Goal: Check status

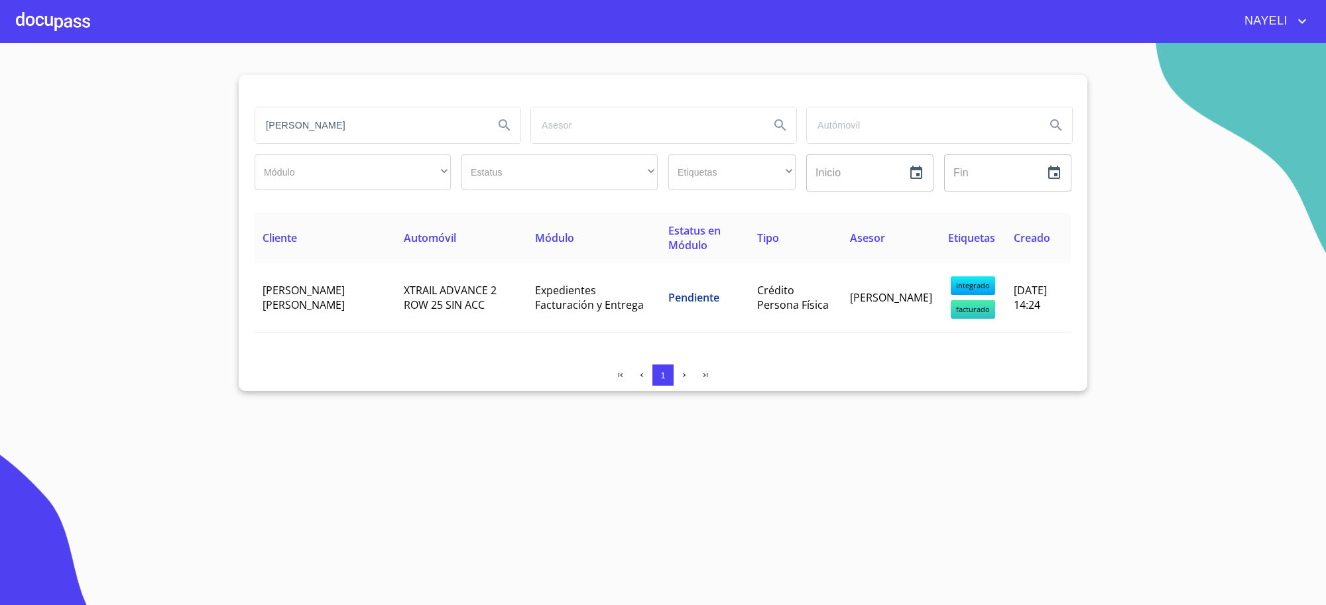
click at [412, 121] on input "[PERSON_NAME]" at bounding box center [369, 125] width 228 height 36
click at [408, 121] on input "[PERSON_NAME]" at bounding box center [369, 125] width 228 height 36
drag, startPoint x: 408, startPoint y: 121, endPoint x: 400, endPoint y: 121, distance: 8.0
click at [402, 121] on input "[PERSON_NAME]" at bounding box center [369, 125] width 228 height 36
click at [400, 121] on input "[PERSON_NAME]" at bounding box center [369, 125] width 228 height 36
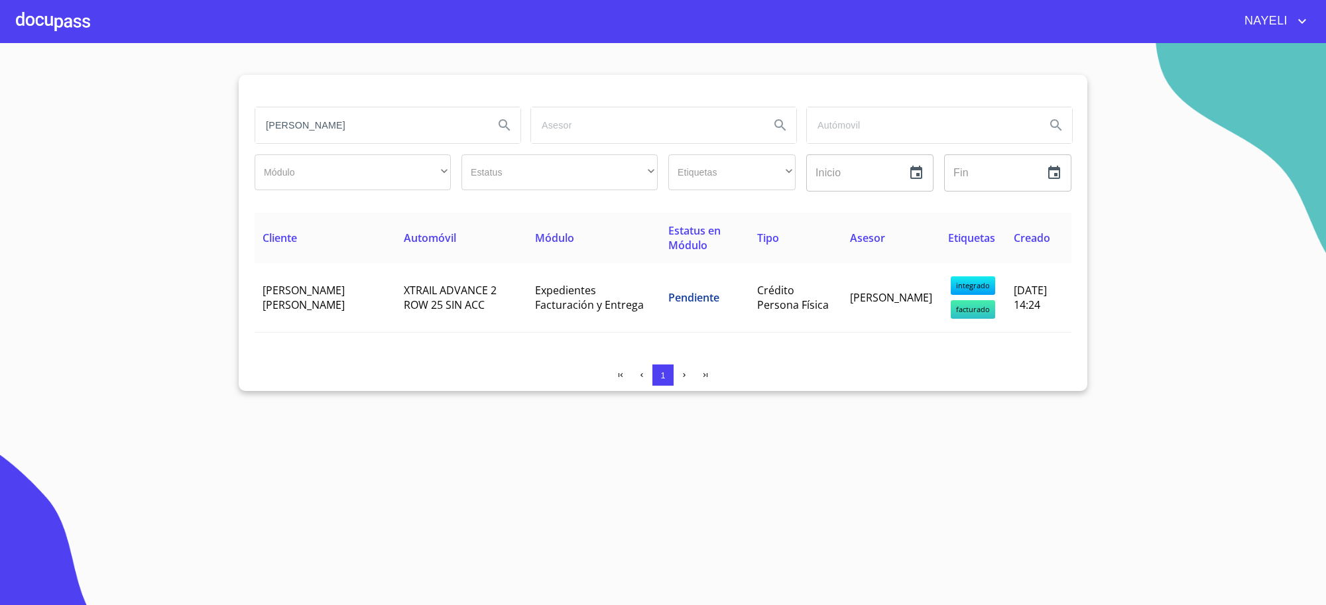
click at [400, 121] on input "[PERSON_NAME]" at bounding box center [369, 125] width 228 height 36
type input "l"
type input "[PERSON_NAME] DEL [PERSON_NAME]"
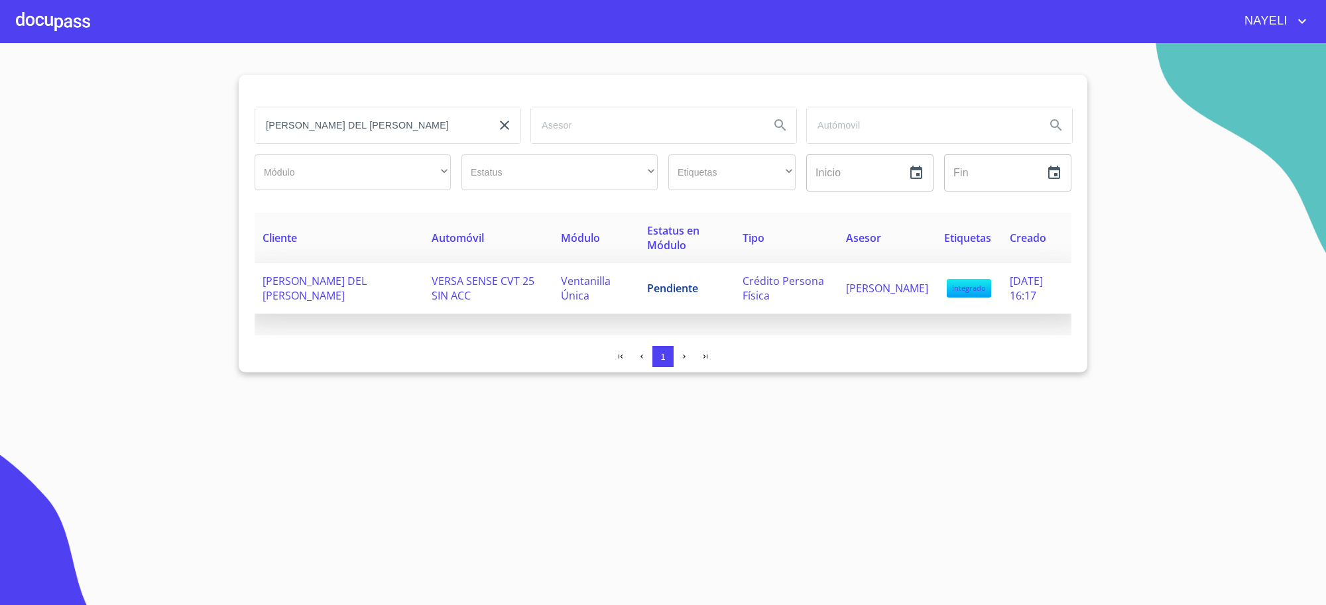
click at [493, 290] on td "VERSA SENSE CVT 25 SIN ACC" at bounding box center [488, 288] width 129 height 51
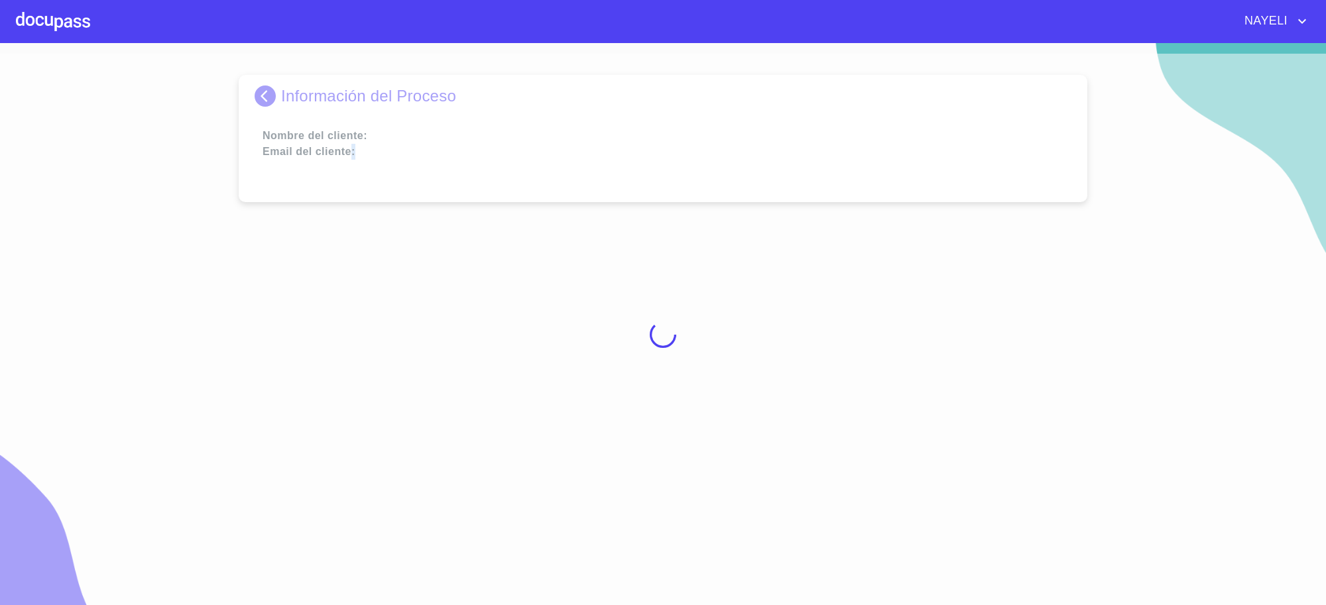
click at [493, 290] on div at bounding box center [663, 335] width 1326 height 562
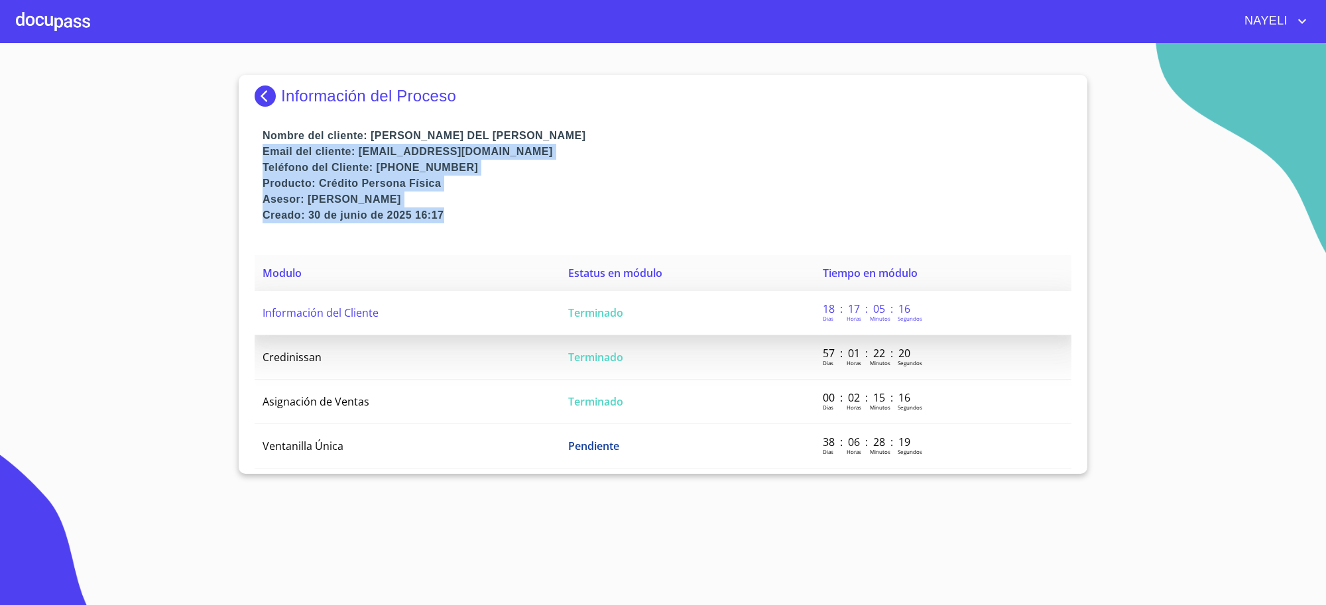
click at [723, 316] on td "Terminado" at bounding box center [687, 313] width 255 height 44
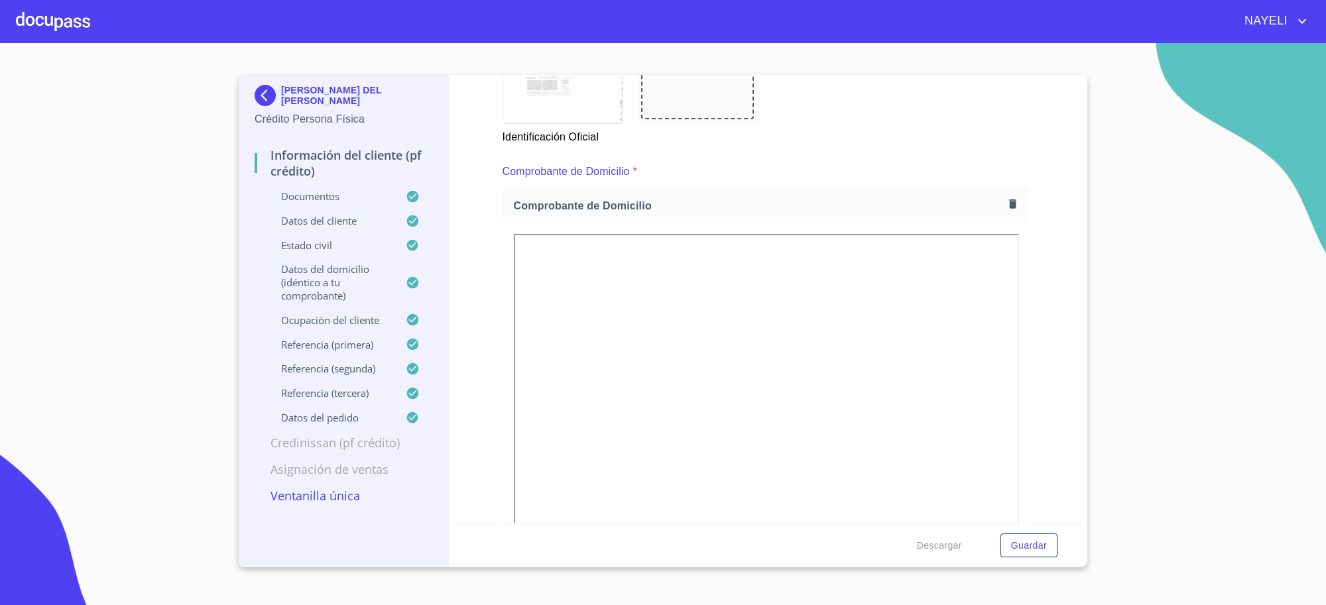
scroll to position [663, 0]
click at [316, 94] on p "[PERSON_NAME] DEL [PERSON_NAME]" at bounding box center [357, 95] width 152 height 21
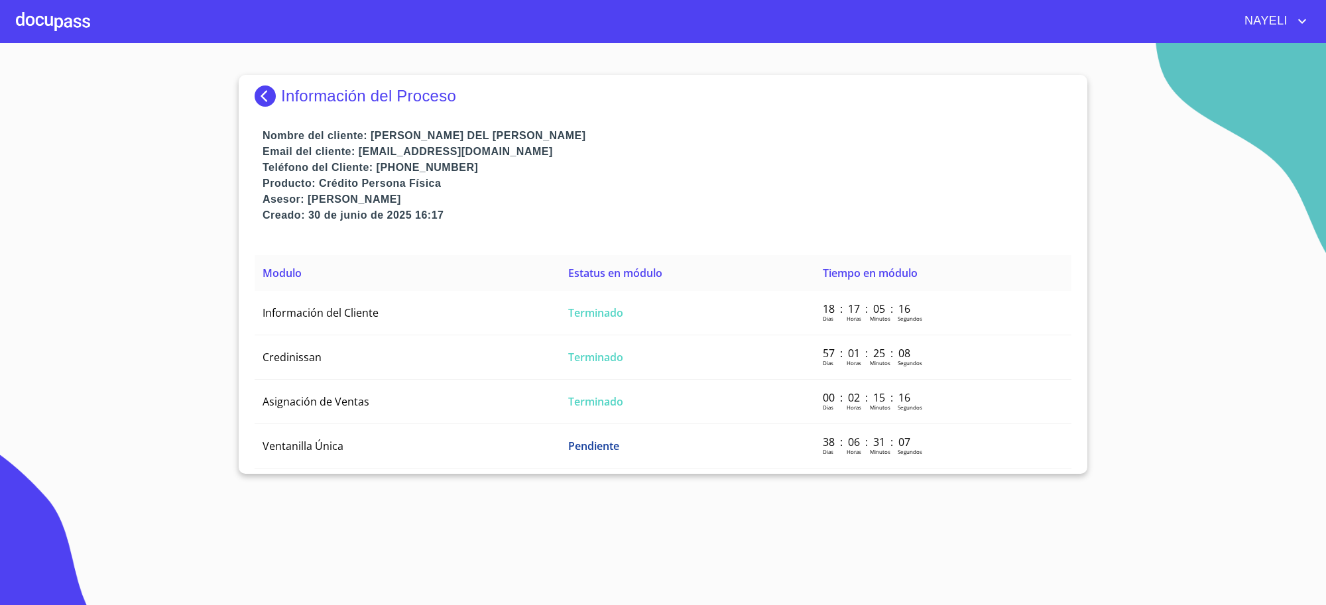
click at [309, 100] on p "Información del Proceso" at bounding box center [368, 96] width 175 height 19
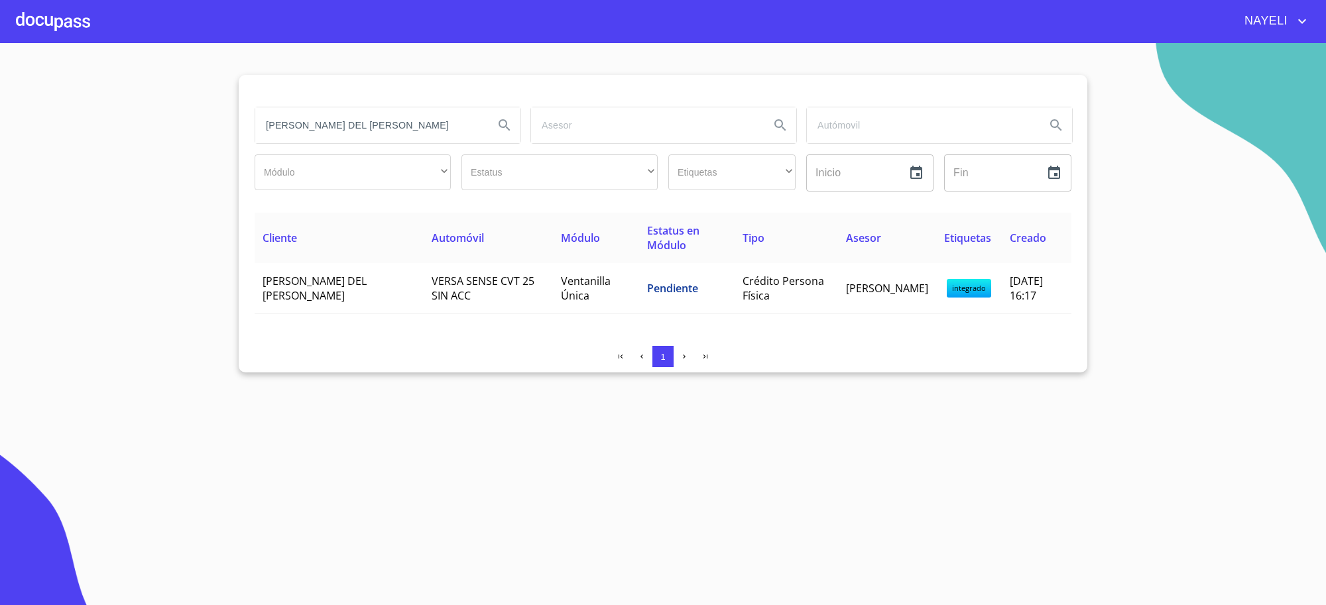
click at [372, 126] on input "[PERSON_NAME] DEL [PERSON_NAME]" at bounding box center [369, 125] width 228 height 36
type input "[PERSON_NAME]"
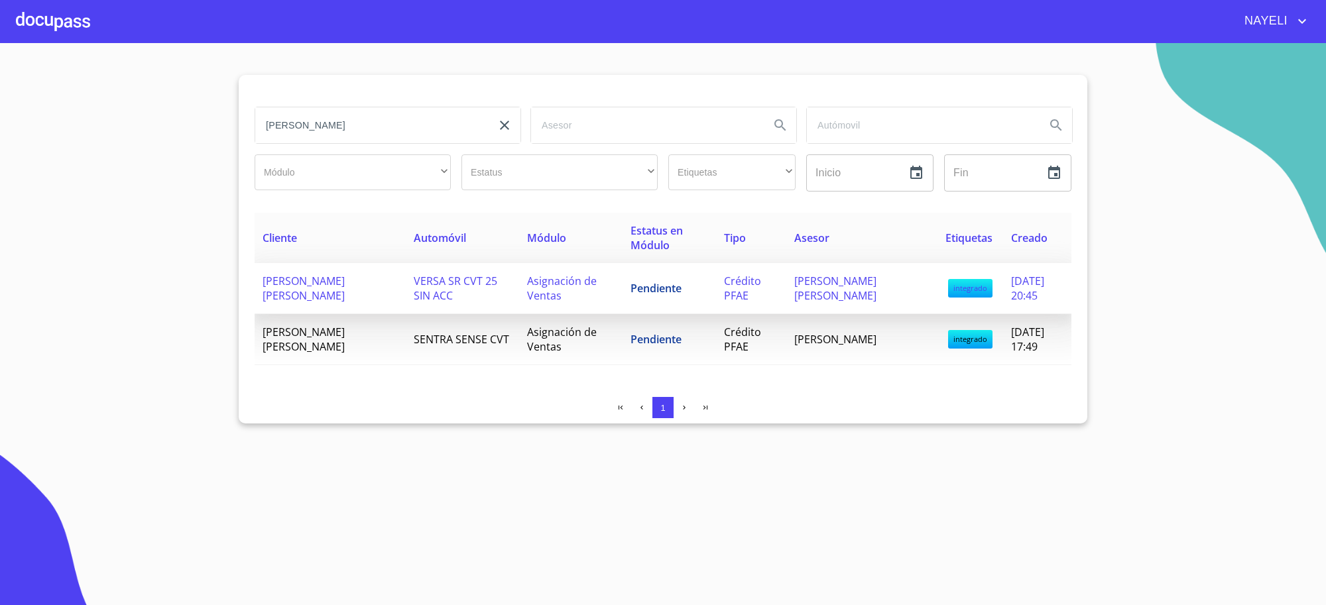
click at [550, 280] on span "Asignación de Ventas" at bounding box center [562, 288] width 70 height 29
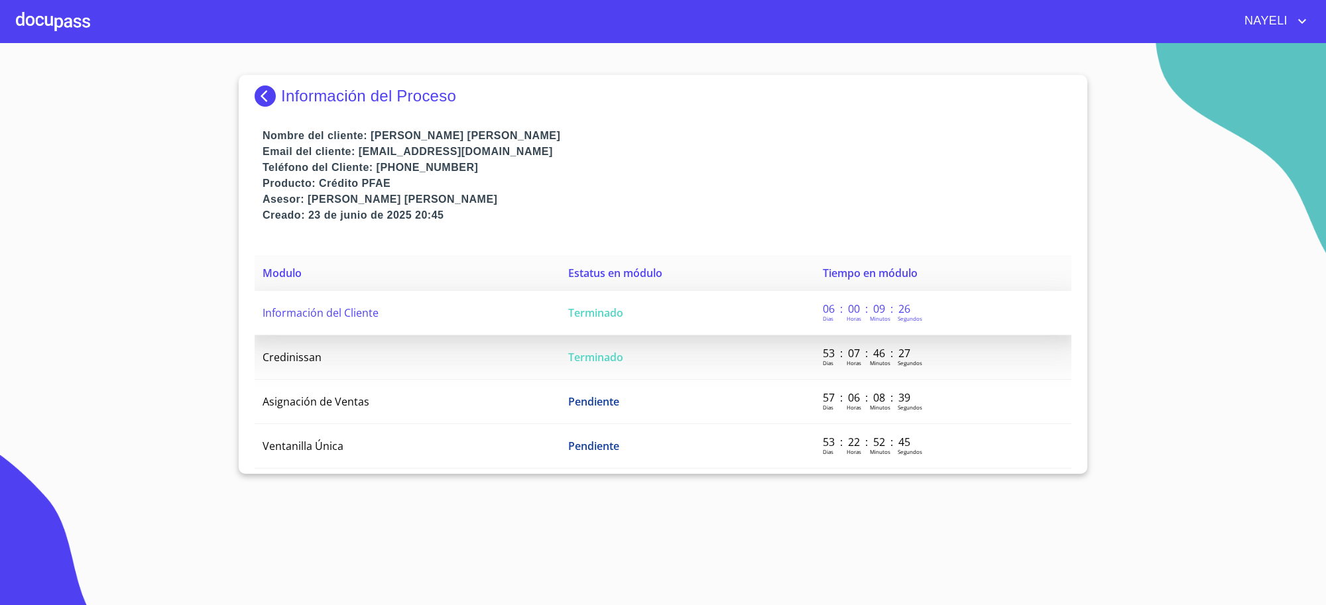
click at [601, 298] on td "Terminado" at bounding box center [687, 313] width 255 height 44
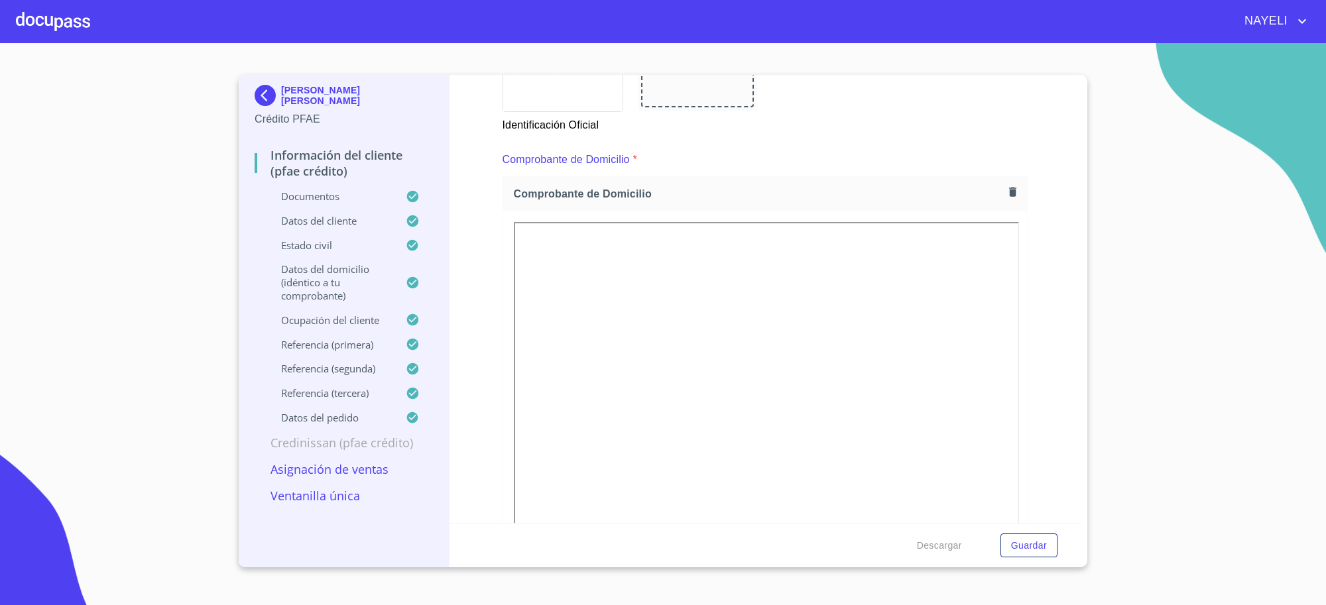
scroll to position [663, 0]
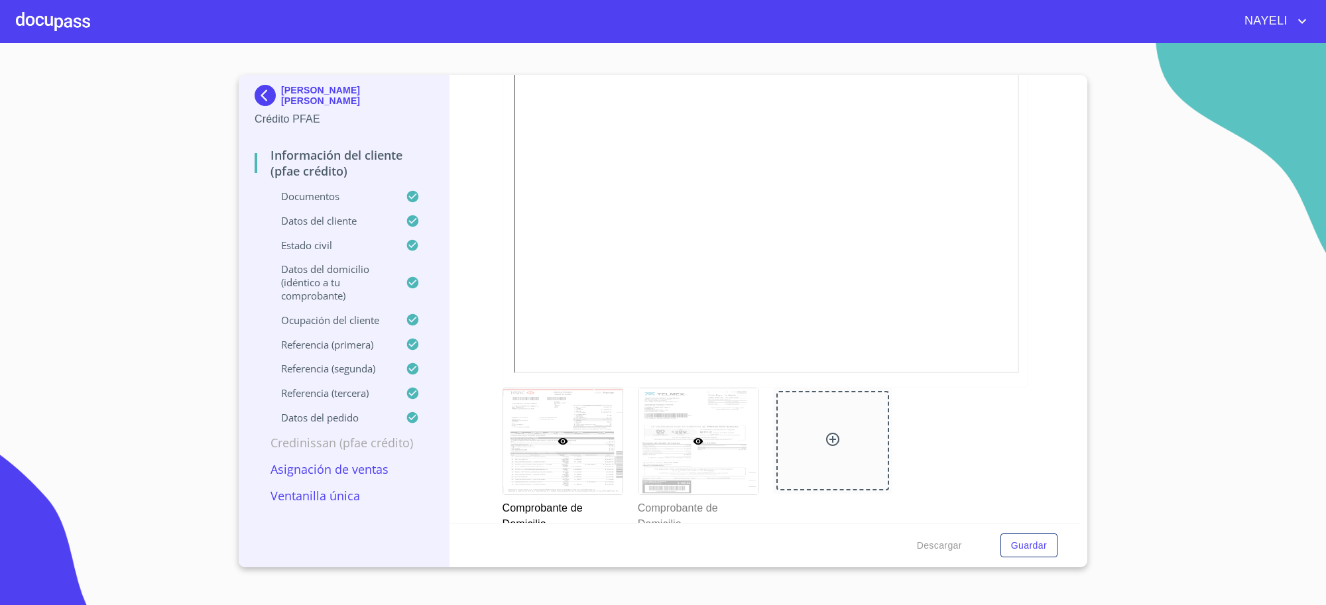
click at [724, 436] on div at bounding box center [698, 442] width 119 height 106
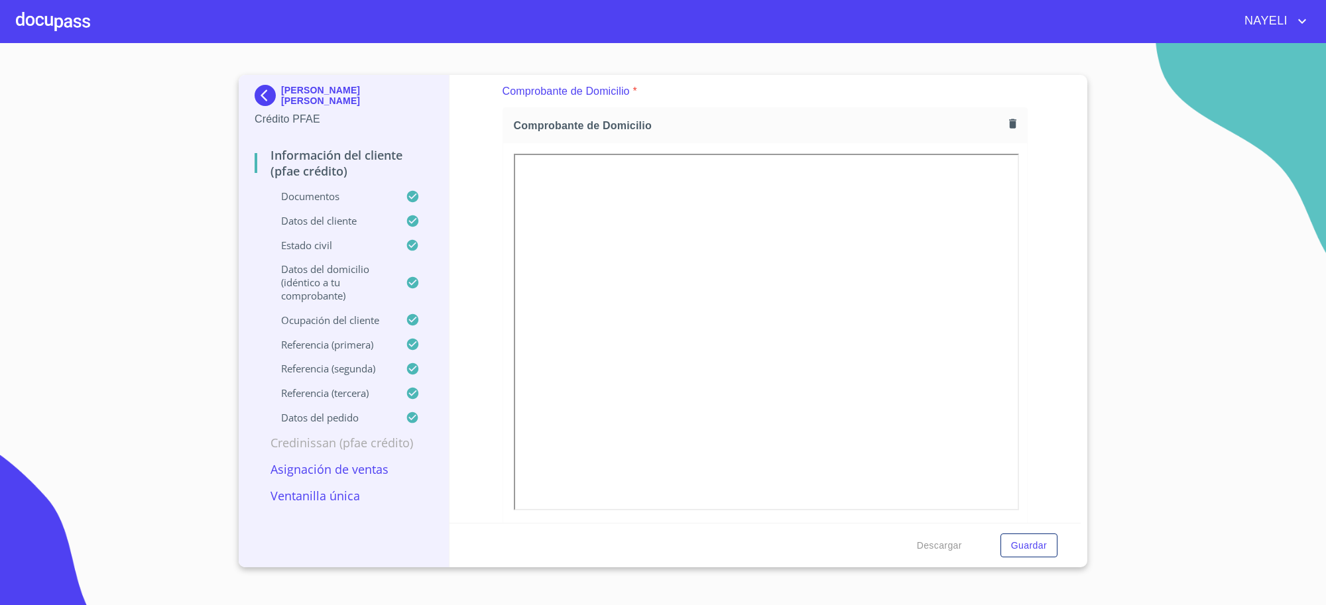
scroll to position [10, 0]
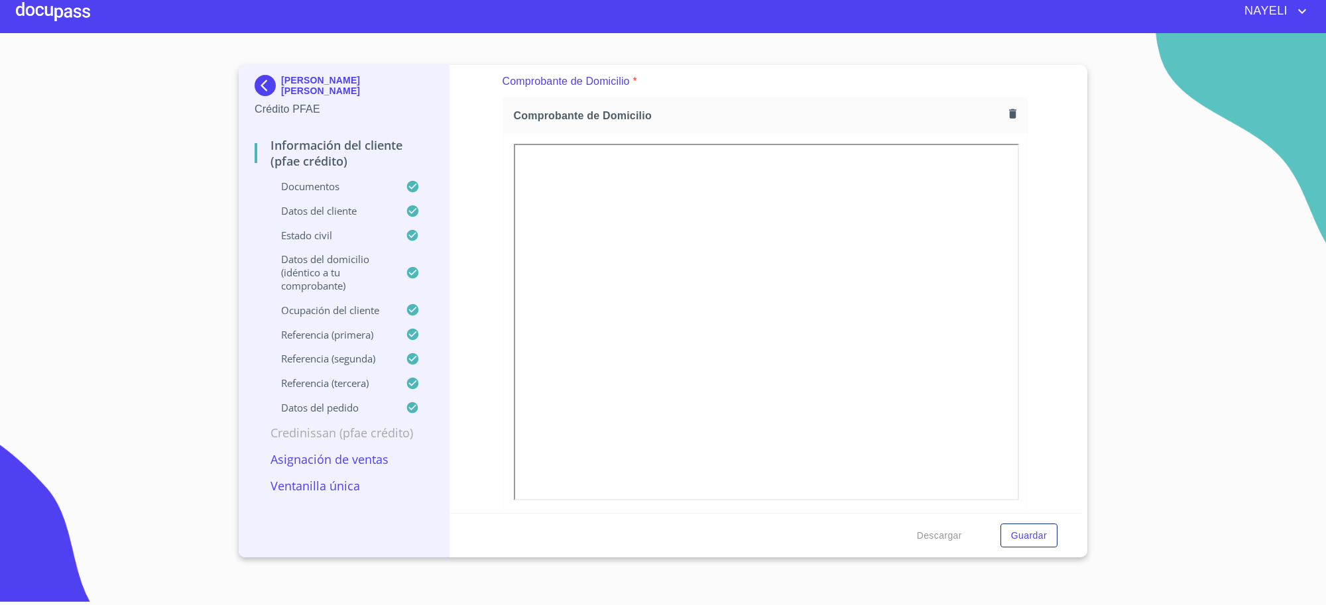
click at [281, 93] on p "[PERSON_NAME] [PERSON_NAME]" at bounding box center [357, 85] width 152 height 21
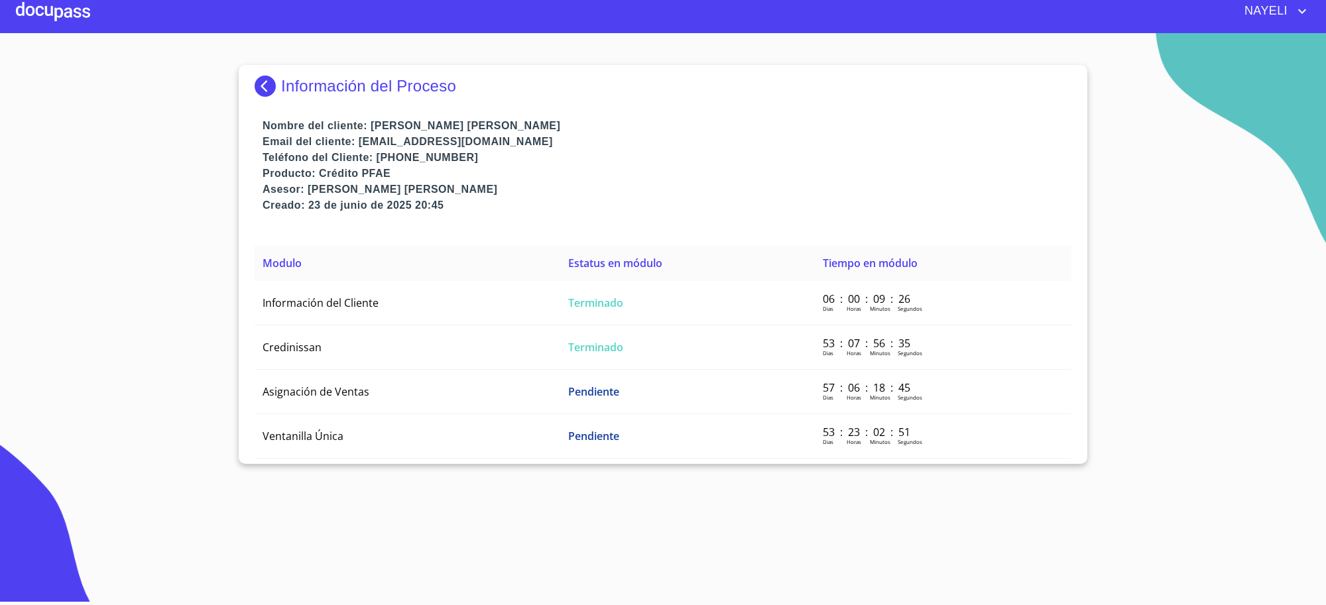
click at [284, 67] on div "Información del Proceso" at bounding box center [663, 91] width 817 height 53
click at [283, 95] on p "Información del Proceso" at bounding box center [368, 86] width 175 height 19
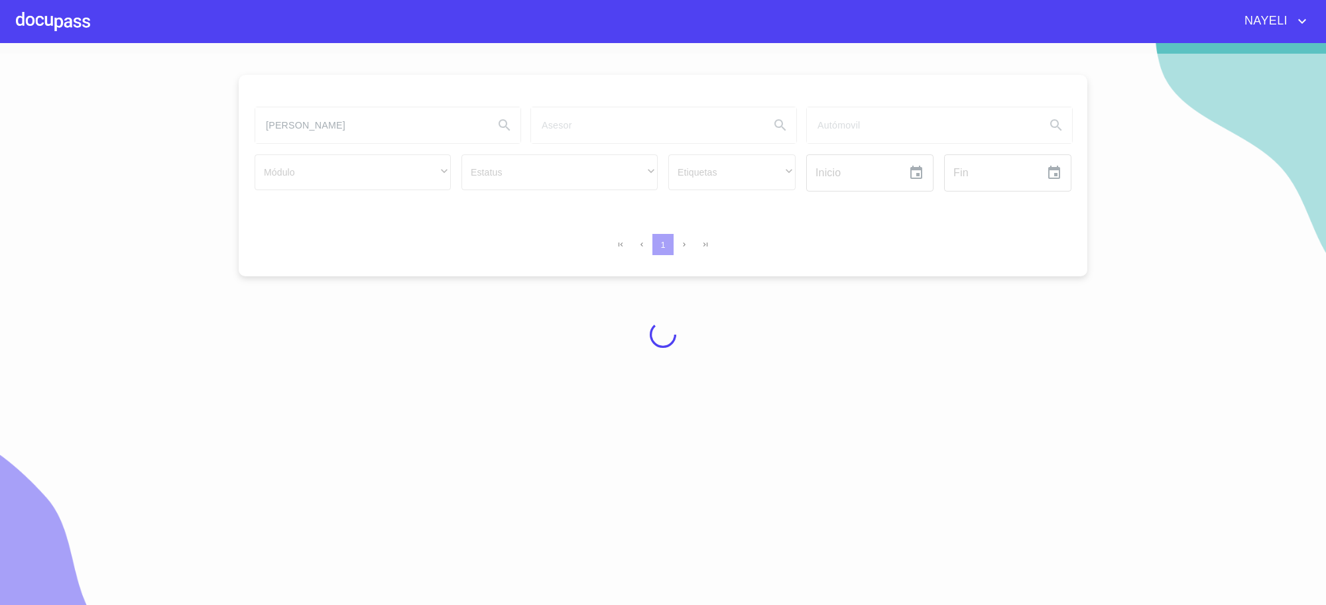
click at [382, 123] on div at bounding box center [663, 335] width 1326 height 562
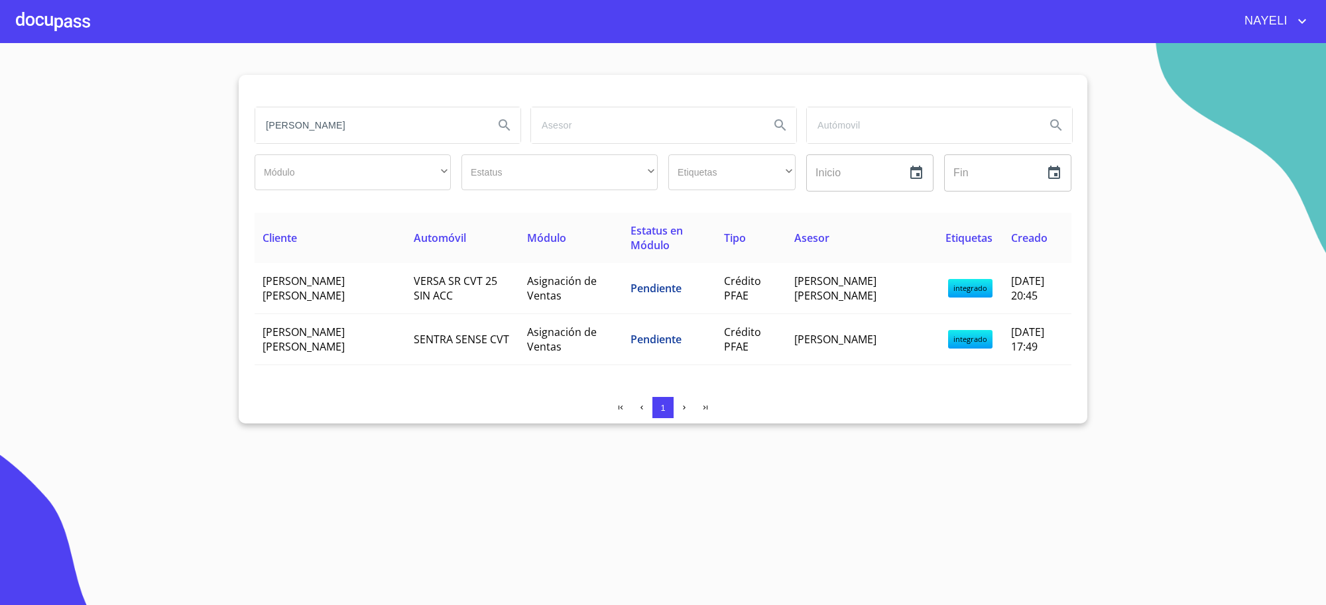
click at [398, 110] on input "[PERSON_NAME]" at bounding box center [369, 125] width 228 height 36
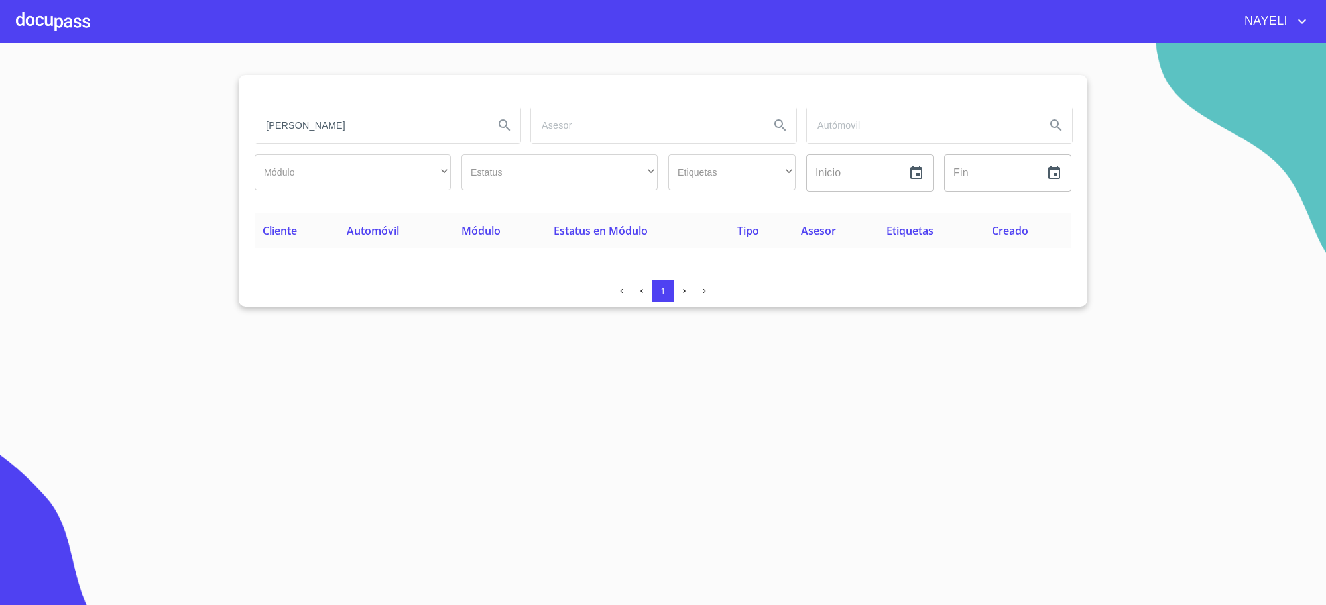
type input "[PERSON_NAME]"
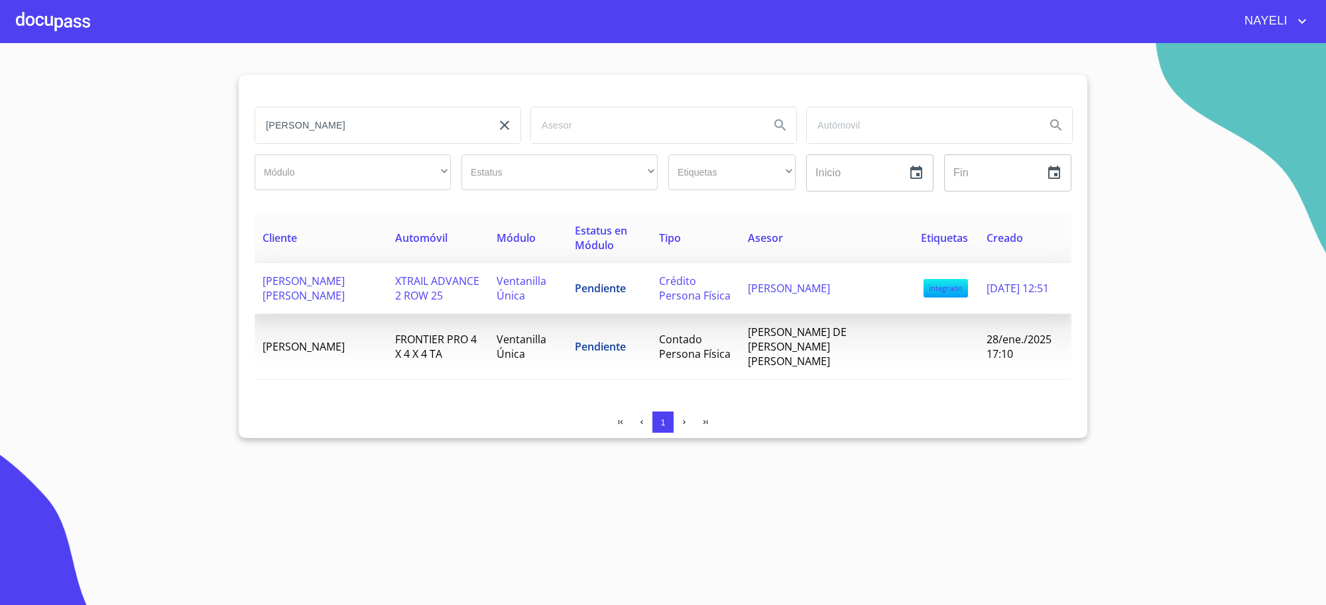
click at [600, 296] on td "Pendiente" at bounding box center [609, 288] width 84 height 51
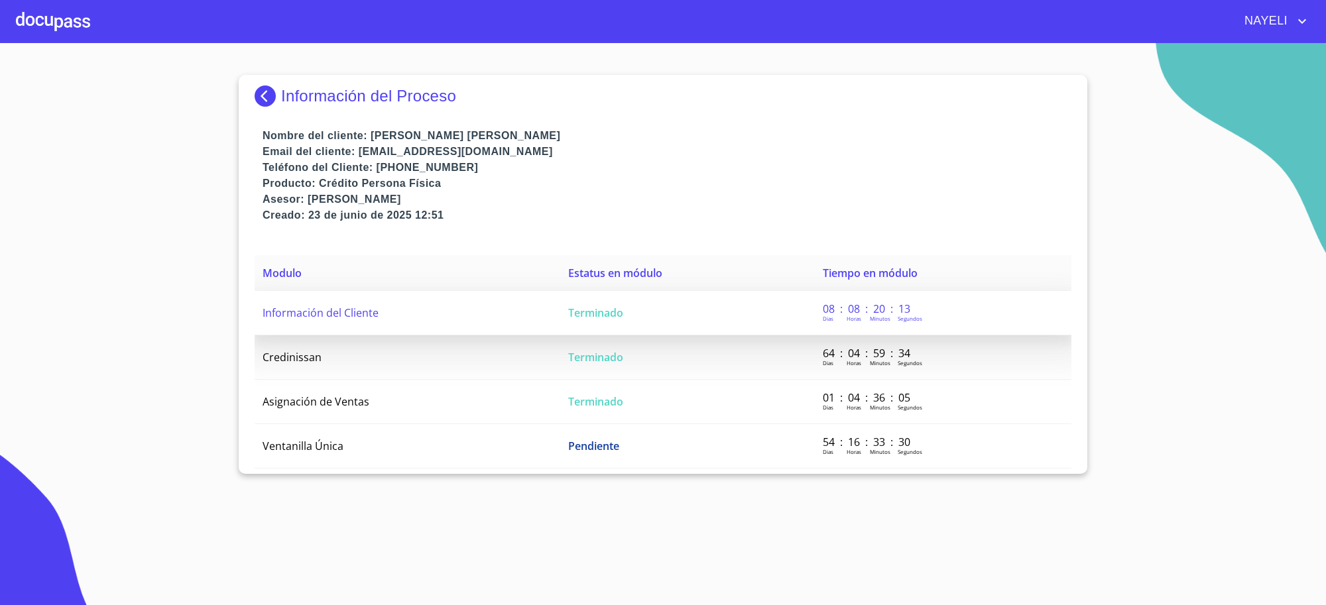
click at [708, 300] on td "Terminado" at bounding box center [687, 313] width 255 height 44
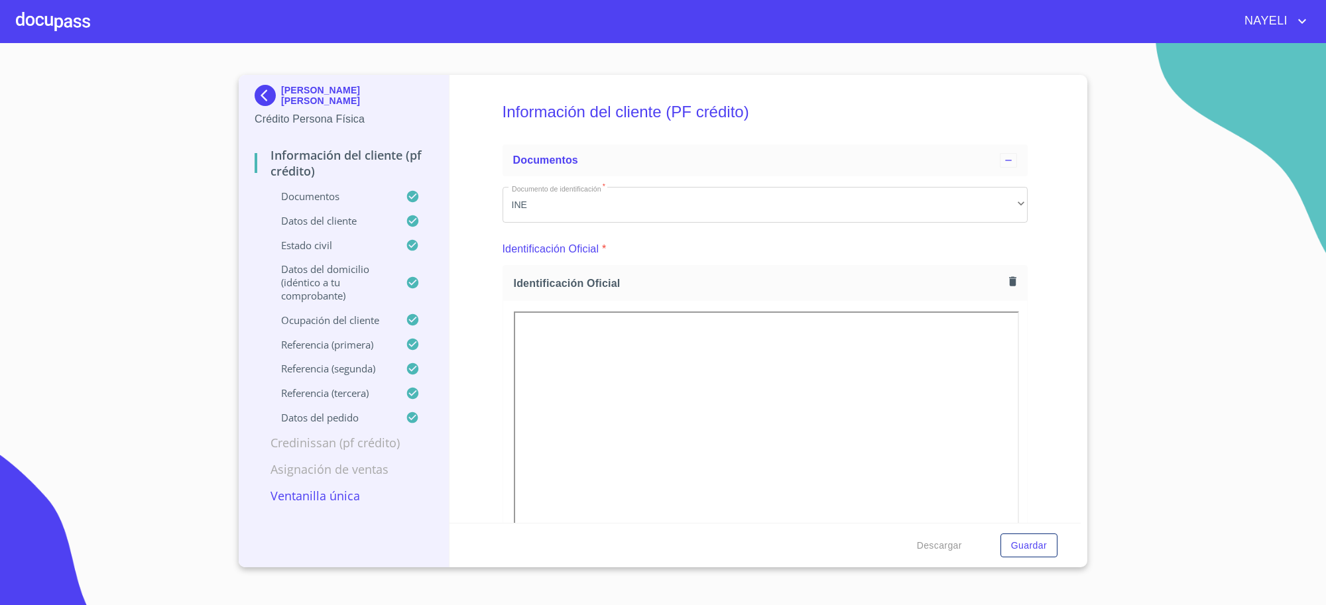
click at [261, 109] on div "[PERSON_NAME] [PERSON_NAME]" at bounding box center [344, 98] width 178 height 27
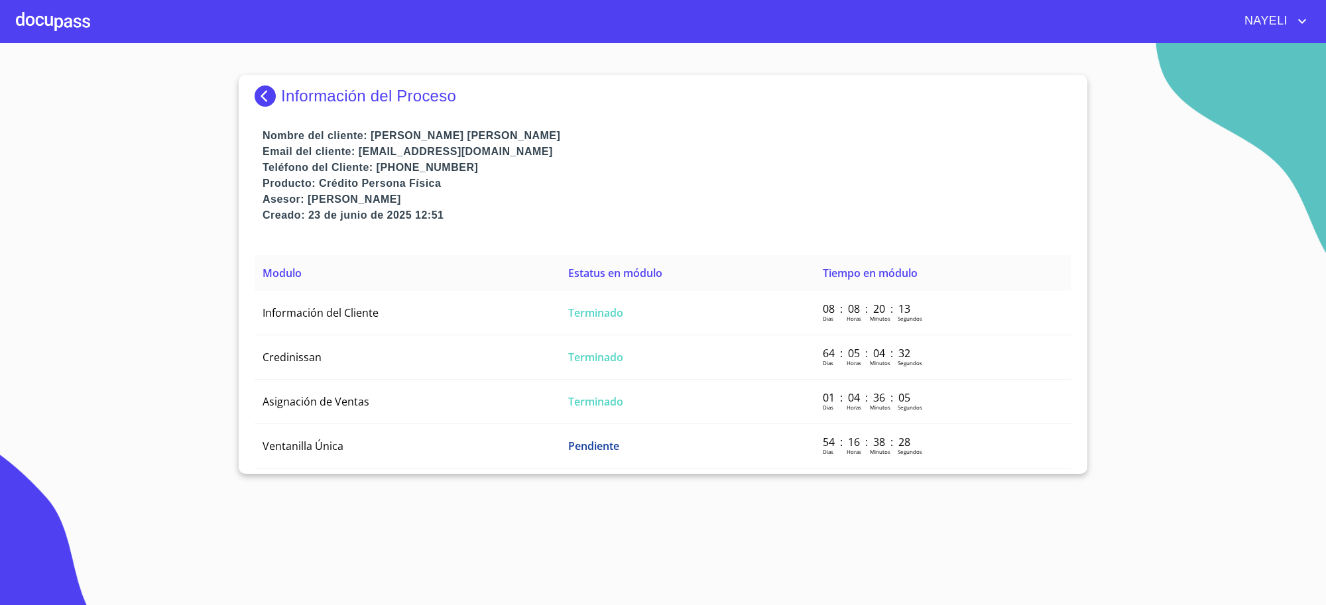
click at [267, 101] on img at bounding box center [268, 96] width 27 height 21
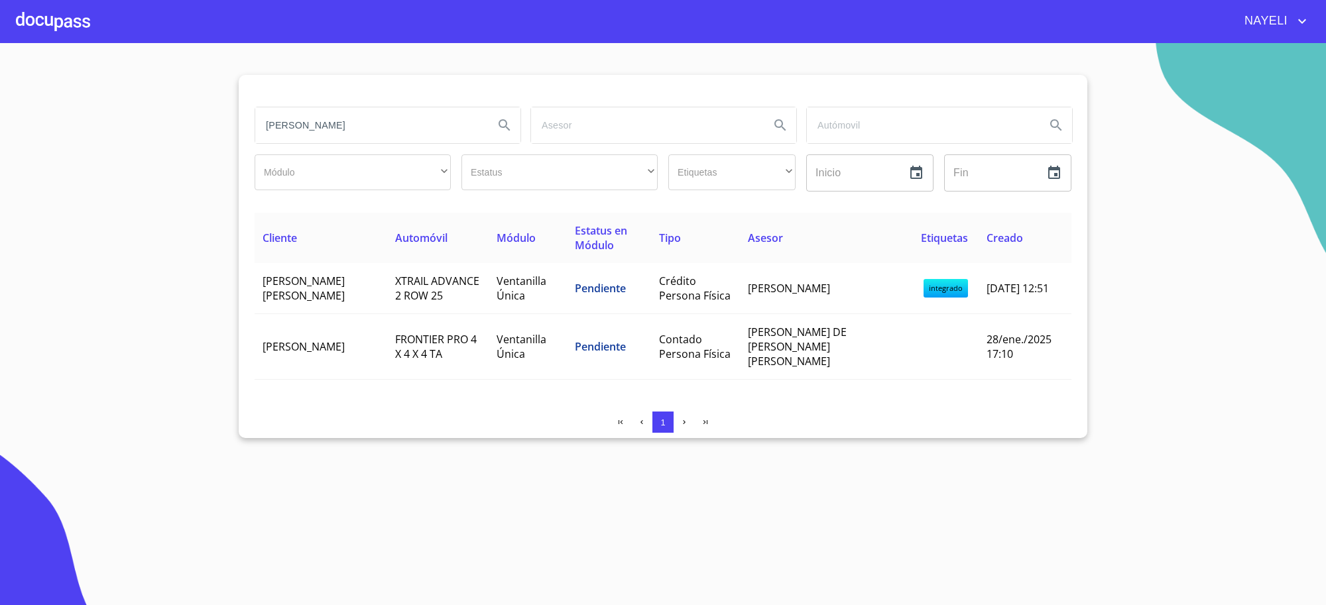
click at [328, 133] on input "[PERSON_NAME]" at bounding box center [369, 125] width 228 height 36
type input "[PERSON_NAME]"
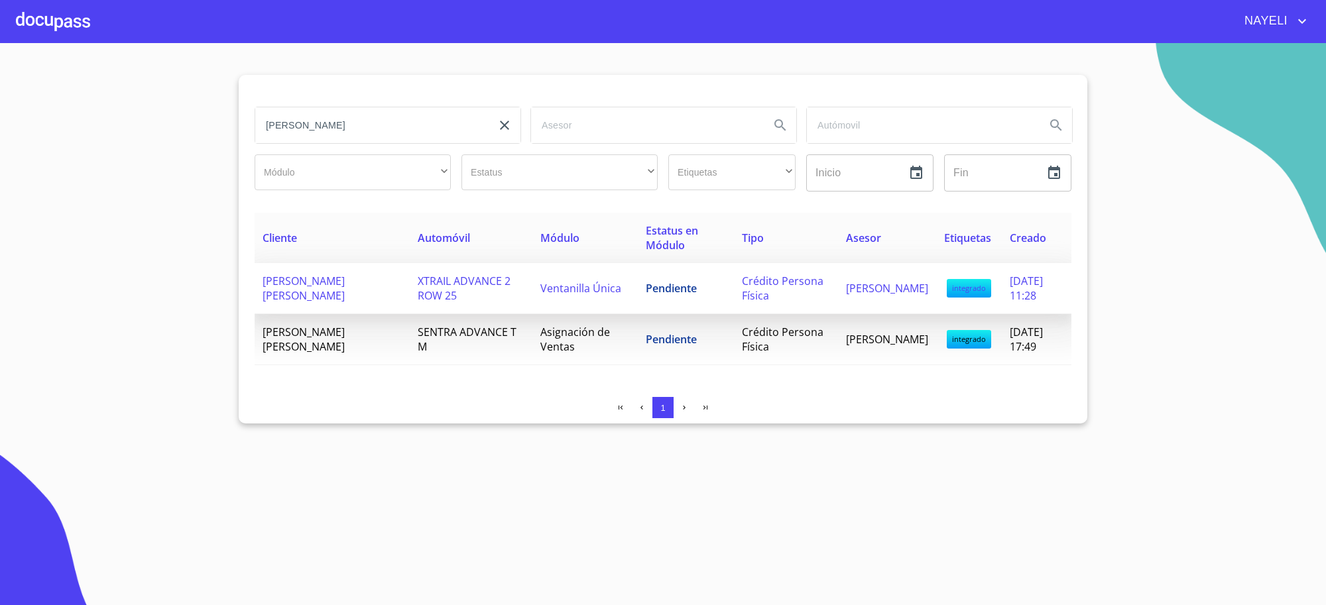
click at [740, 267] on td "Crédito Persona Física" at bounding box center [786, 288] width 104 height 51
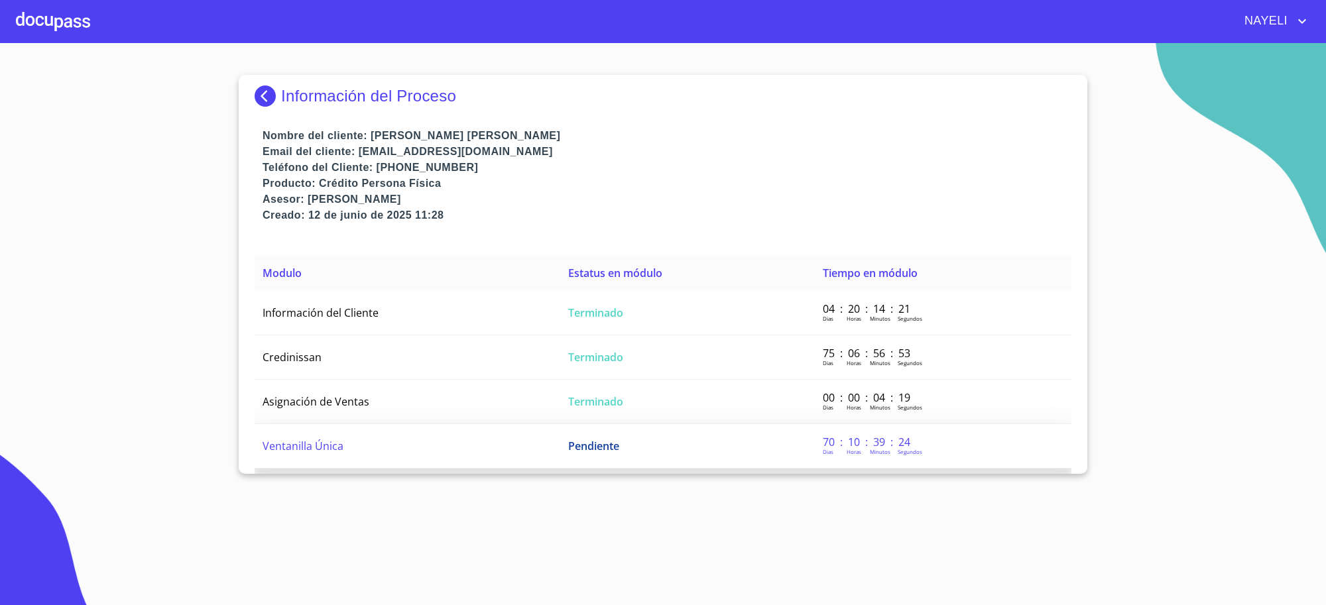
click at [622, 435] on td "Pendiente" at bounding box center [687, 446] width 255 height 44
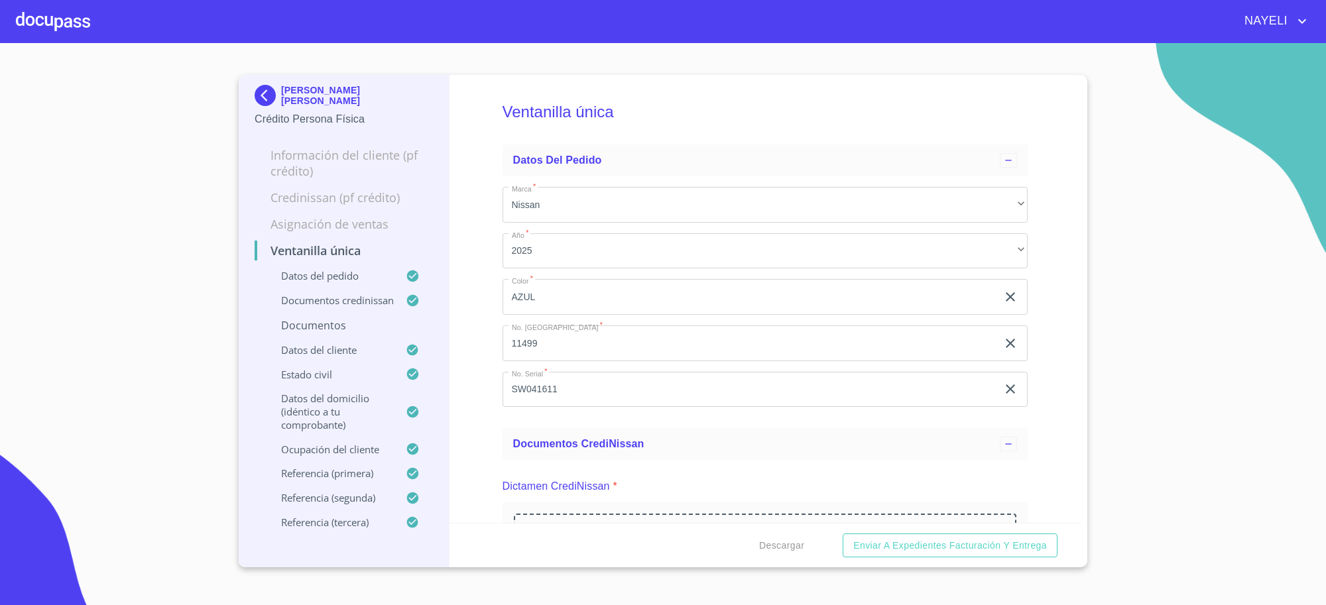
click at [274, 100] on img at bounding box center [268, 95] width 27 height 21
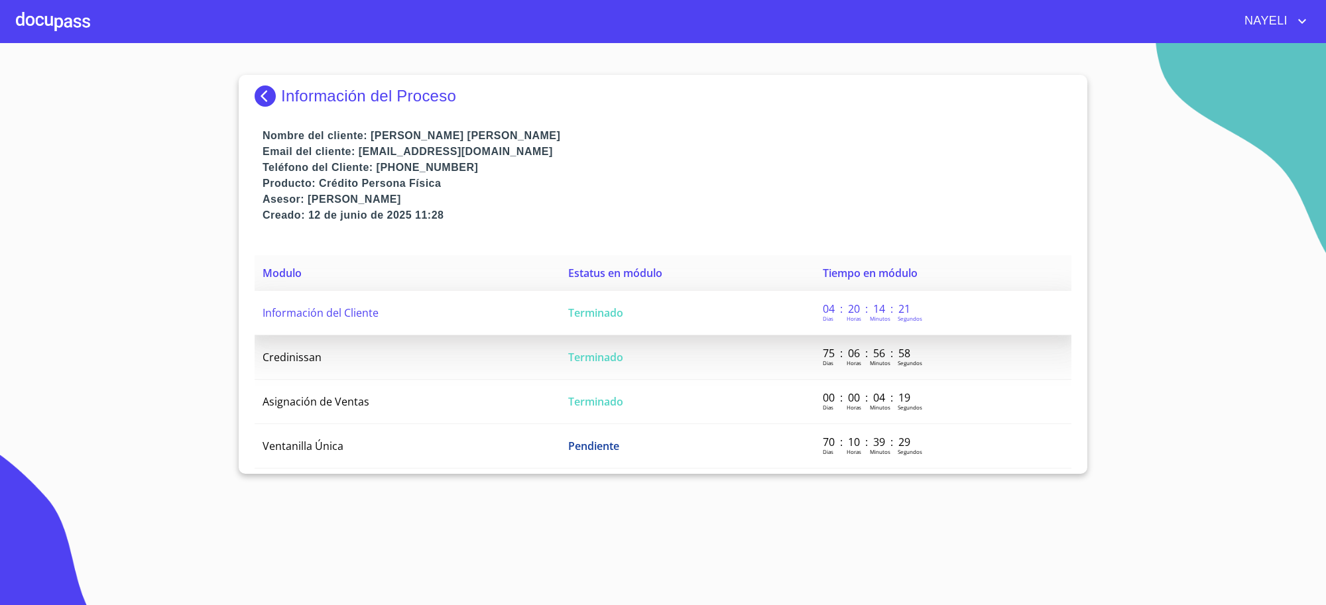
click at [641, 322] on td "Terminado" at bounding box center [687, 313] width 255 height 44
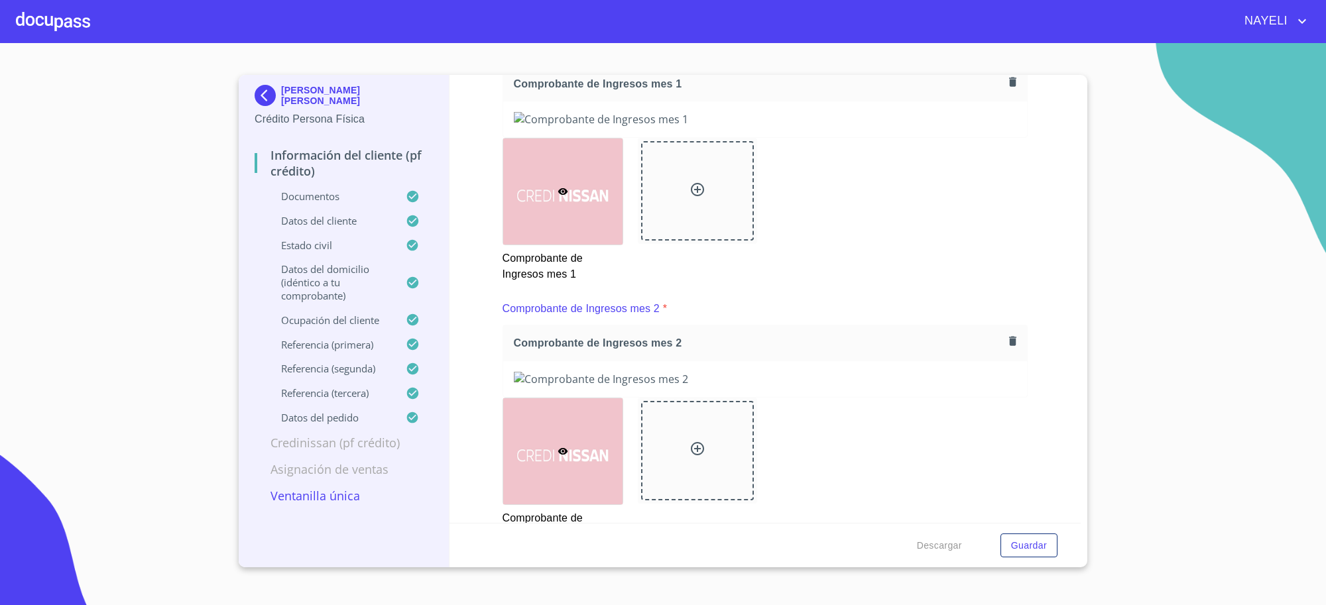
scroll to position [1547, 0]
